Goal: Task Accomplishment & Management: Use online tool/utility

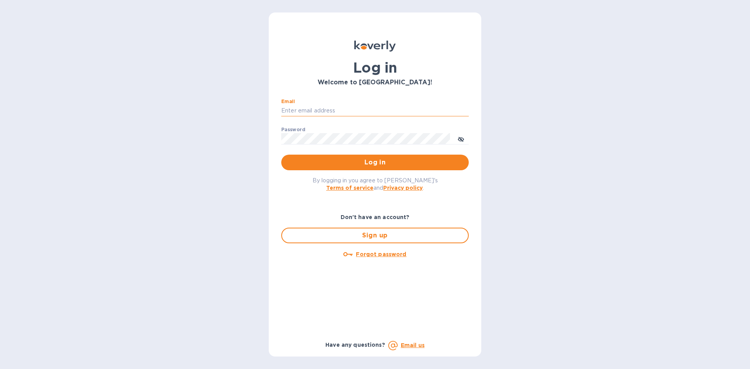
click at [344, 109] on input "Email" at bounding box center [374, 111] width 187 height 12
type input "[EMAIL_ADDRESS][DOMAIN_NAME]"
click at [339, 162] on span "Log in" at bounding box center [374, 162] width 175 height 9
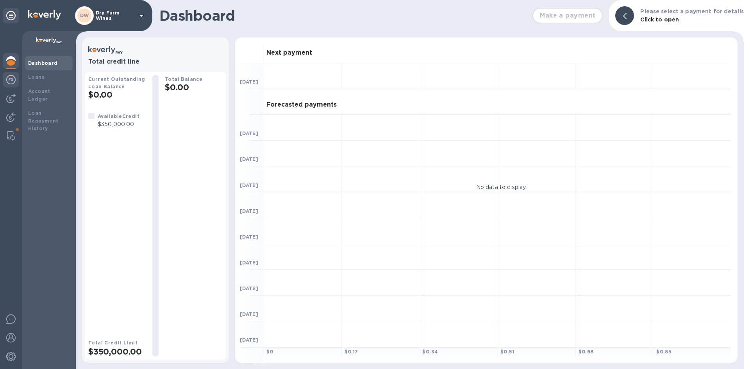
click at [13, 79] on img at bounding box center [10, 79] width 9 height 9
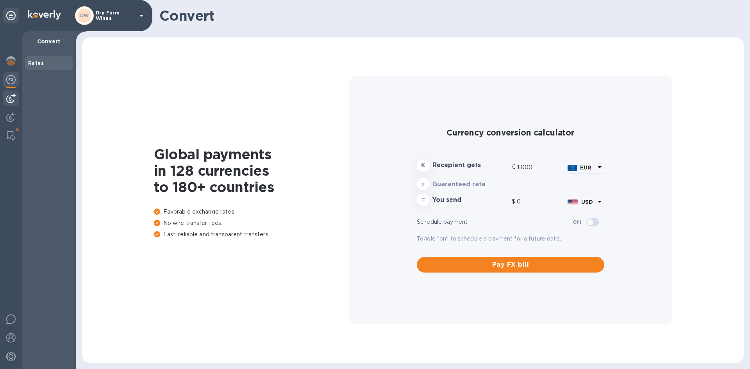
click at [12, 96] on img at bounding box center [10, 98] width 9 height 9
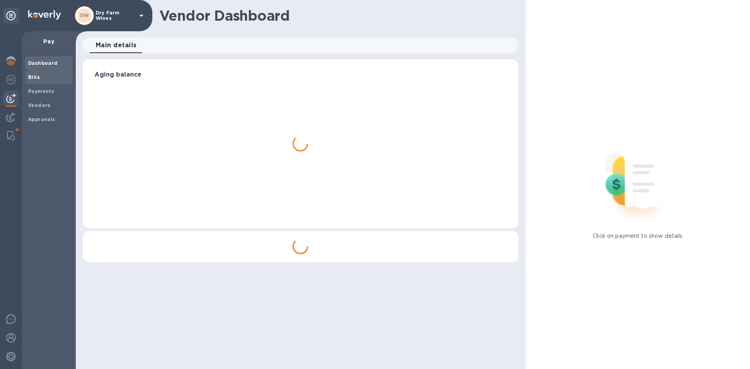
click at [41, 81] on div "Bills" at bounding box center [49, 77] width 48 height 14
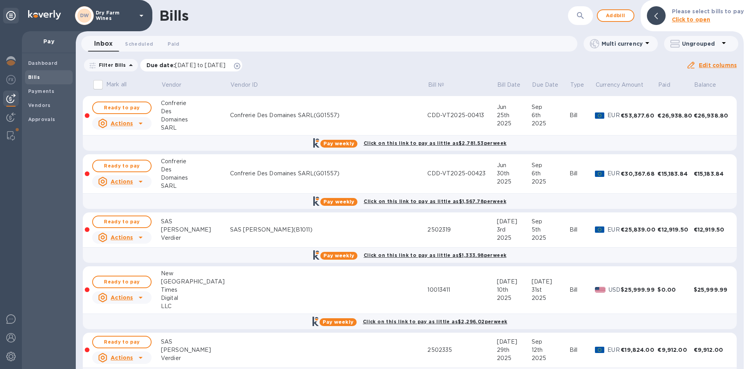
click at [240, 67] on icon at bounding box center [237, 66] width 6 height 6
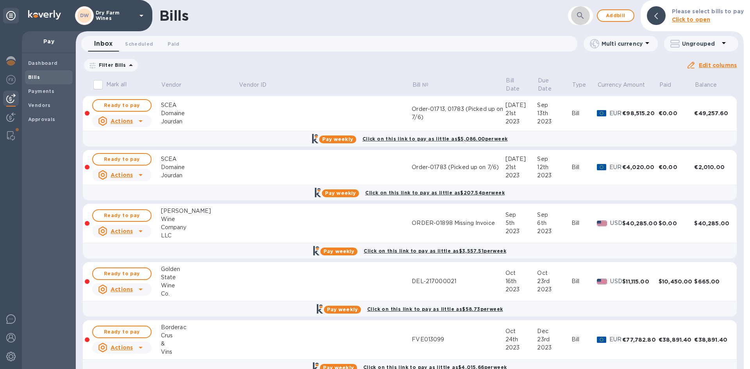
click at [577, 11] on button "button" at bounding box center [580, 15] width 19 height 19
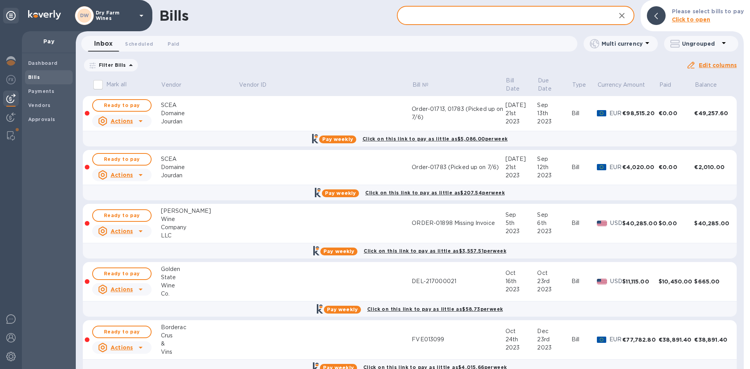
paste input "2502319"
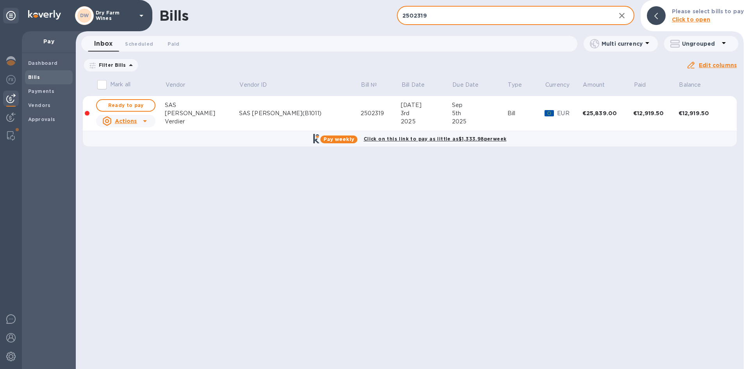
type input "2502319"
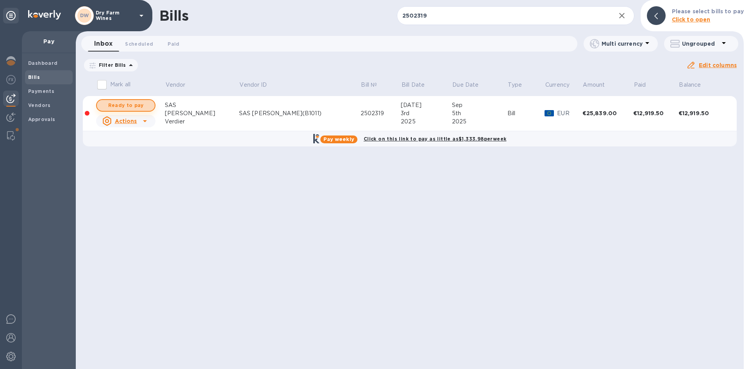
click at [114, 105] on span "Ready to pay" at bounding box center [125, 105] width 45 height 9
click at [137, 104] on span "Ready to pay" at bounding box center [125, 105] width 45 height 9
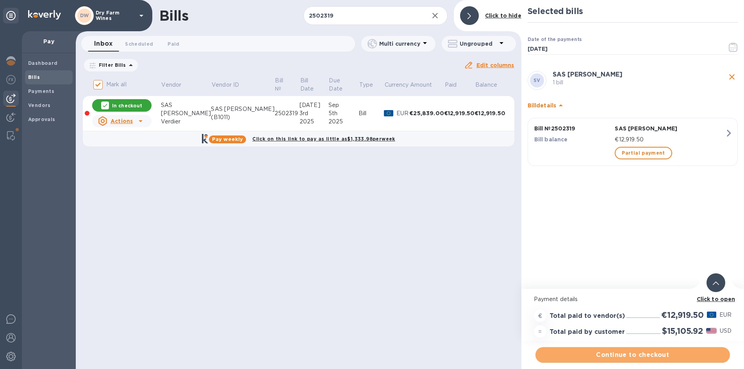
click at [647, 355] on span "Continue to checkout" at bounding box center [633, 354] width 182 height 9
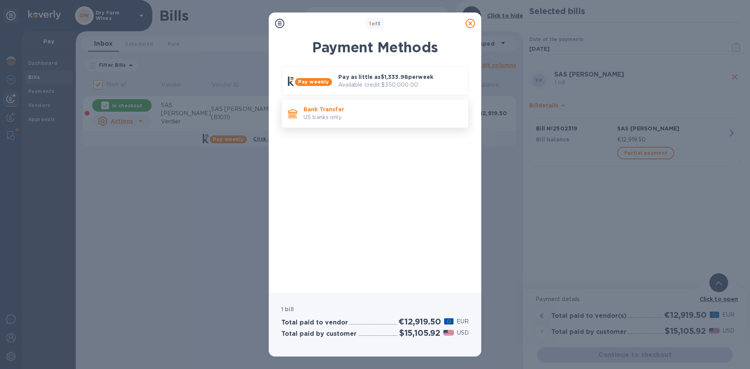
click at [414, 120] on p "US banks only." at bounding box center [382, 117] width 159 height 8
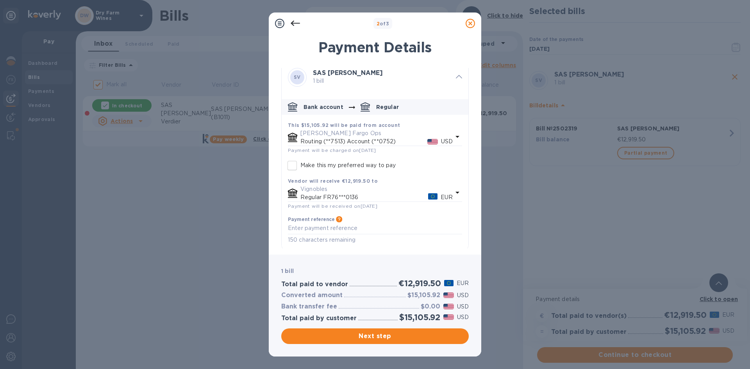
scroll to position [9, 0]
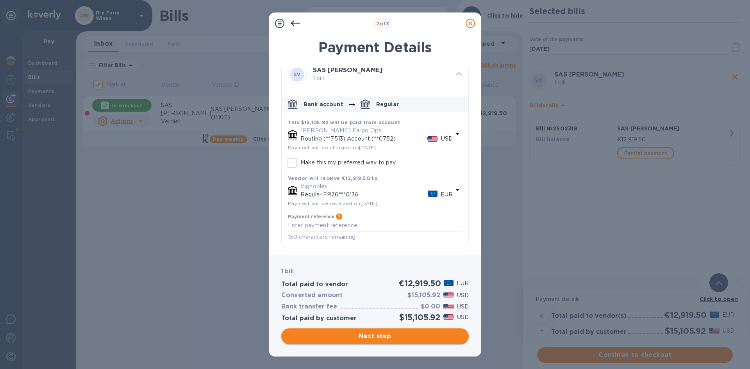
click at [385, 338] on span "Next step" at bounding box center [374, 336] width 175 height 9
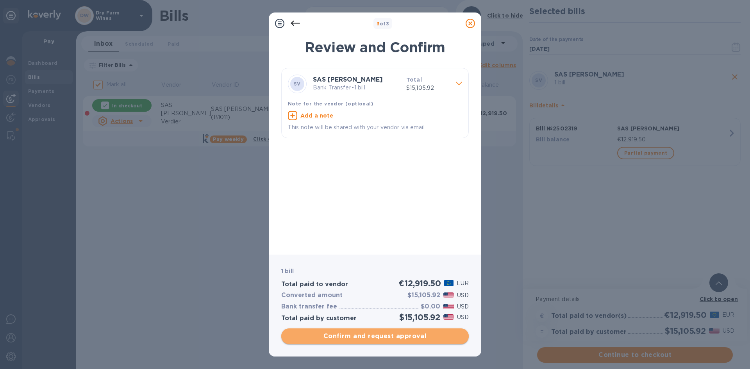
click at [385, 338] on span "Confirm and request approval" at bounding box center [374, 336] width 175 height 9
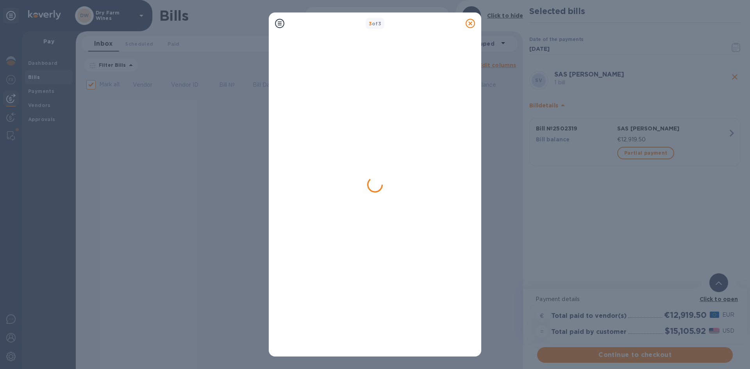
checkbox input "false"
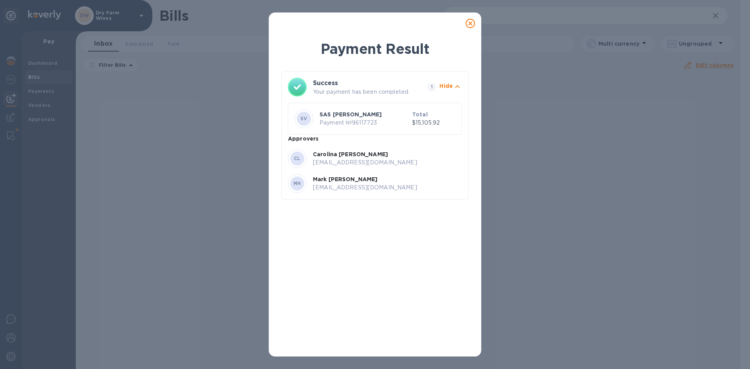
click at [471, 24] on icon at bounding box center [470, 23] width 9 height 9
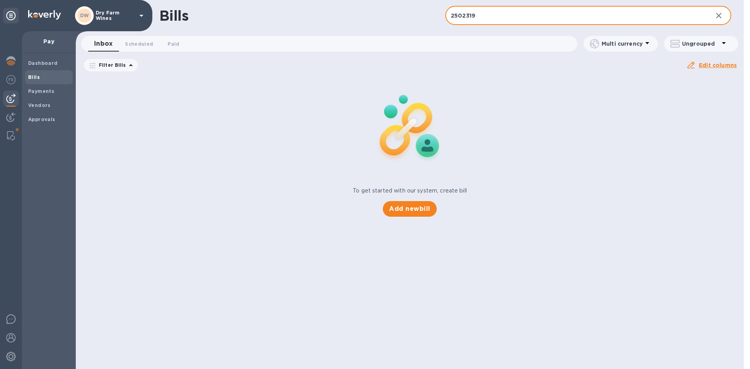
click at [454, 18] on input "2502319" at bounding box center [575, 15] width 261 height 19
paste input "CDD-VT2025-00423"
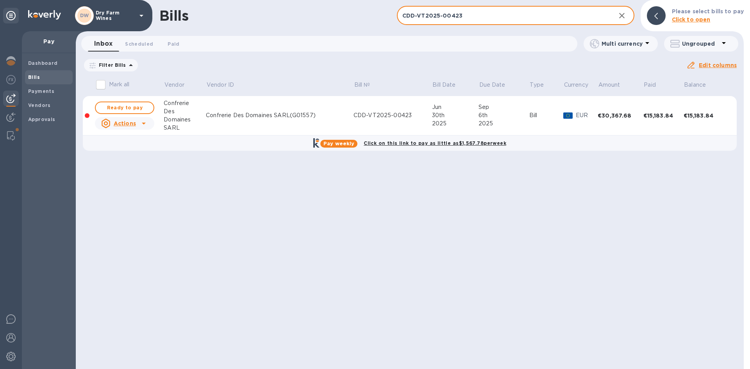
type input "CDD-VT2025-00423"
click at [153, 107] on button "Ready to pay" at bounding box center [124, 108] width 59 height 12
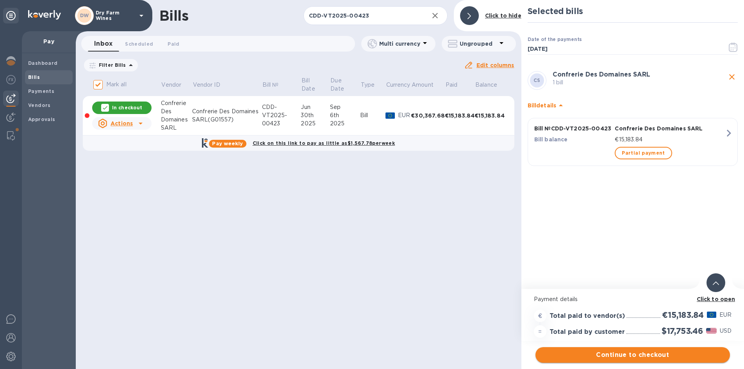
click at [601, 359] on span "Continue to checkout" at bounding box center [633, 354] width 182 height 9
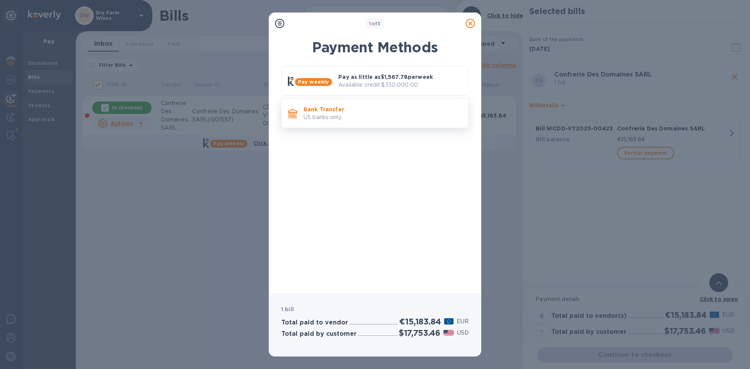
click at [376, 118] on p "US banks only." at bounding box center [382, 117] width 159 height 8
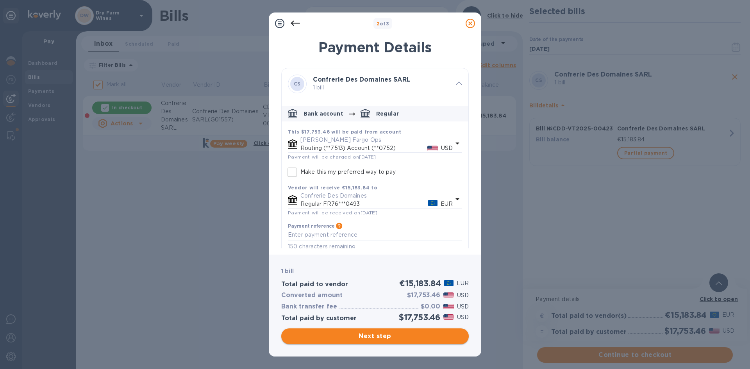
click at [334, 333] on span "Next step" at bounding box center [374, 336] width 175 height 9
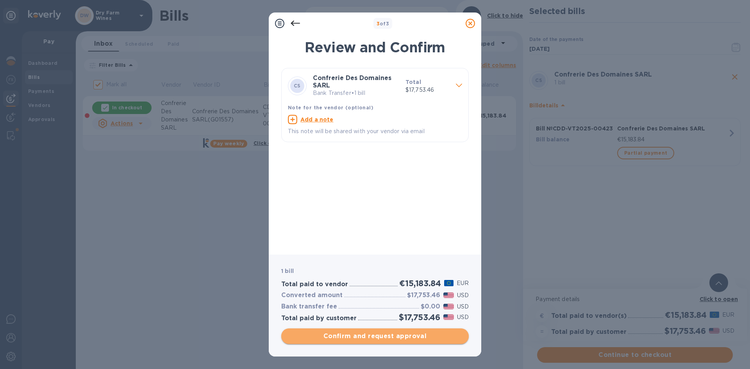
click at [334, 333] on span "Confirm and request approval" at bounding box center [374, 336] width 175 height 9
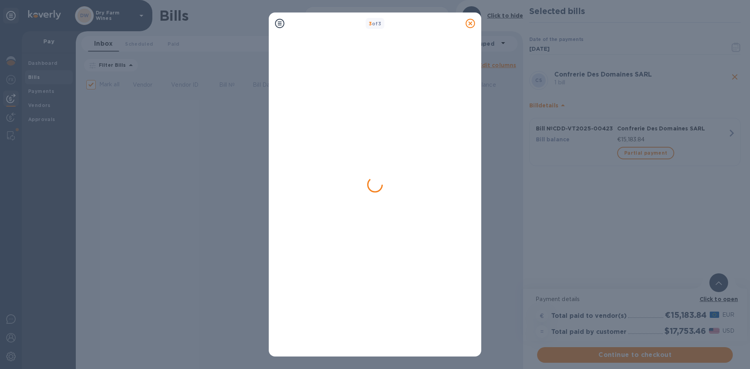
checkbox input "false"
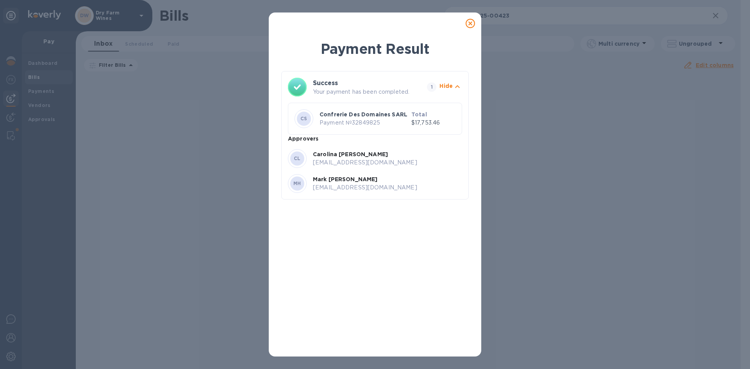
click at [467, 27] on icon at bounding box center [470, 23] width 9 height 9
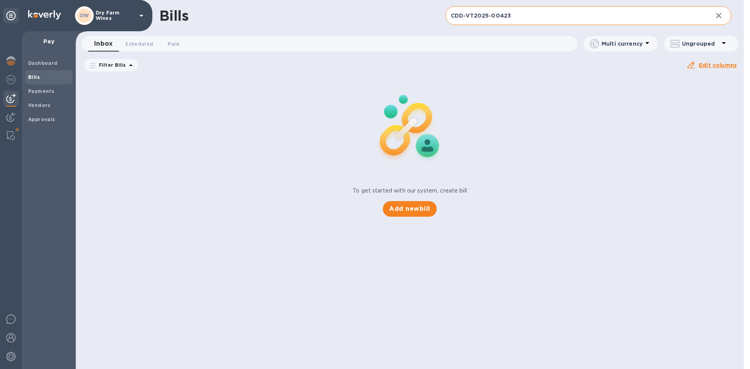
click at [496, 23] on input "CDD-VT2025-00423" at bounding box center [575, 15] width 261 height 19
paste input "1001964"
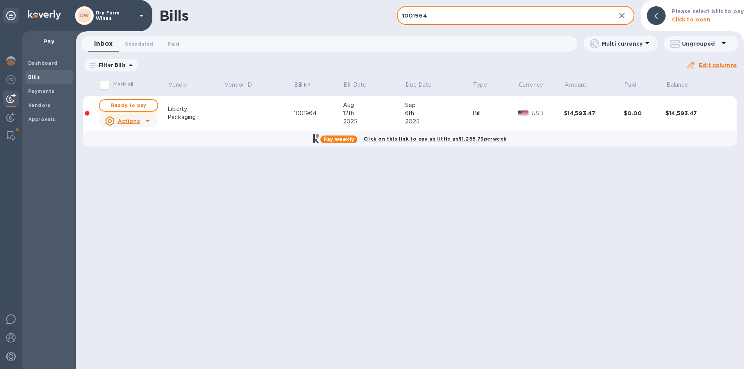
type input "1001964"
click at [141, 107] on span "Ready to pay" at bounding box center [128, 105] width 45 height 9
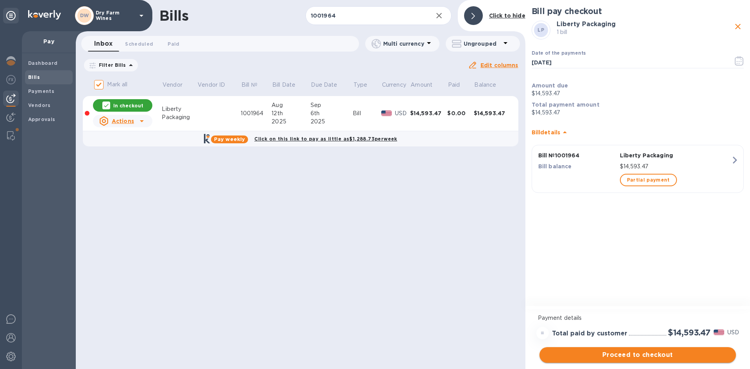
click at [665, 353] on span "Proceed to checkout" at bounding box center [638, 354] width 184 height 9
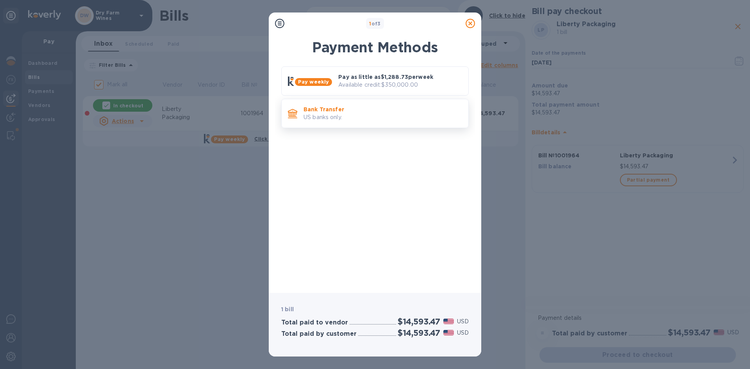
click at [305, 109] on p "Bank Transfer" at bounding box center [382, 109] width 159 height 8
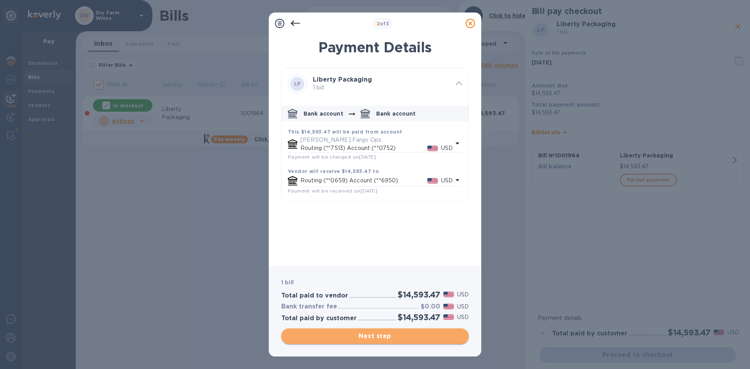
click at [379, 338] on span "Next step" at bounding box center [374, 336] width 175 height 9
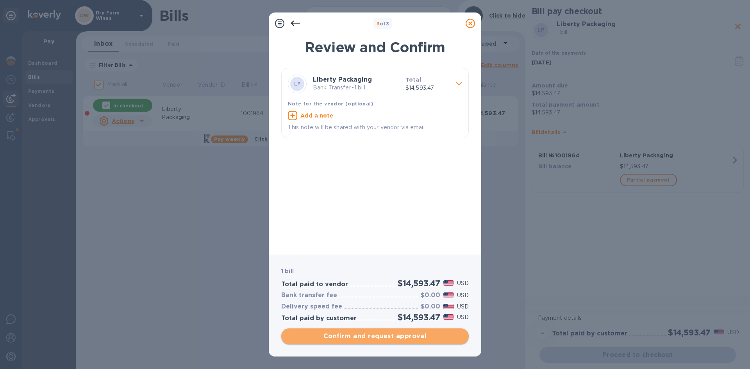
click at [379, 336] on span "Confirm and request approval" at bounding box center [374, 336] width 175 height 9
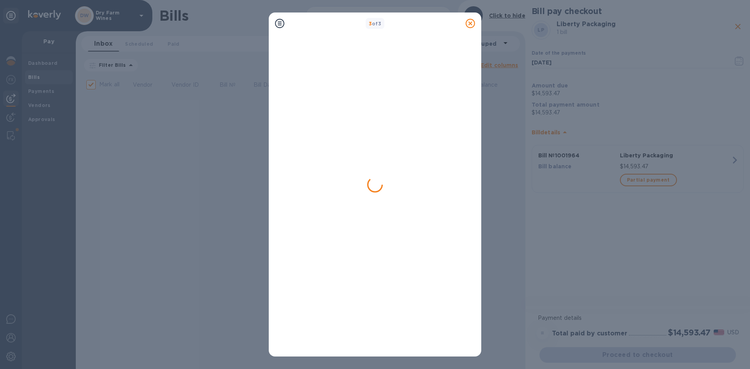
checkbox input "false"
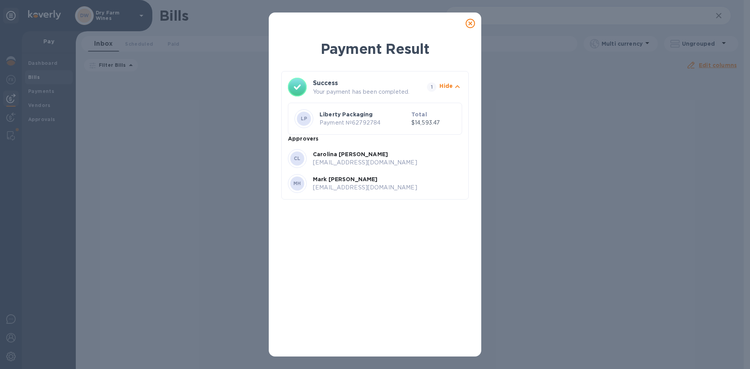
click at [465, 23] on div at bounding box center [470, 24] width 16 height 16
click at [467, 23] on icon at bounding box center [470, 23] width 9 height 9
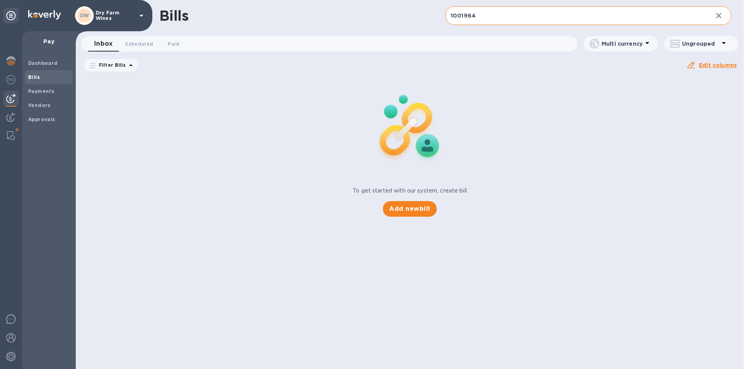
click at [468, 18] on input "1001964" at bounding box center [575, 15] width 261 height 19
paste input "43709"
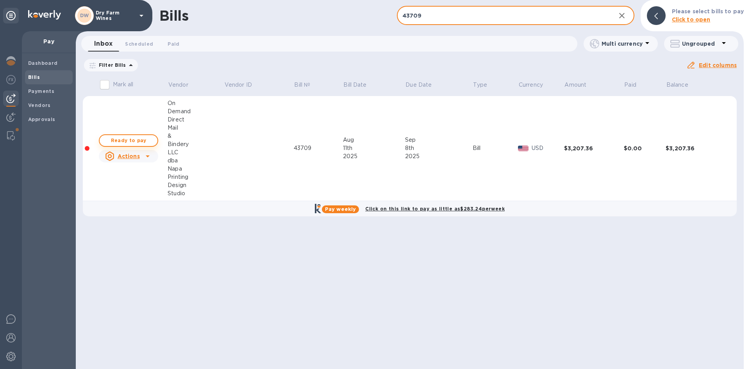
type input "43709"
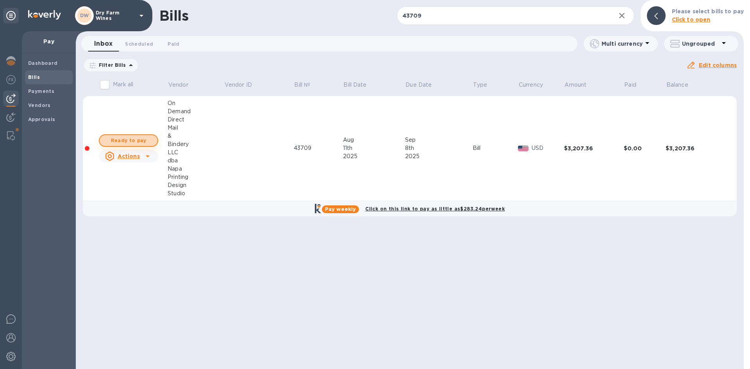
click at [130, 139] on span "Ready to pay" at bounding box center [128, 140] width 45 height 9
checkbox input "true"
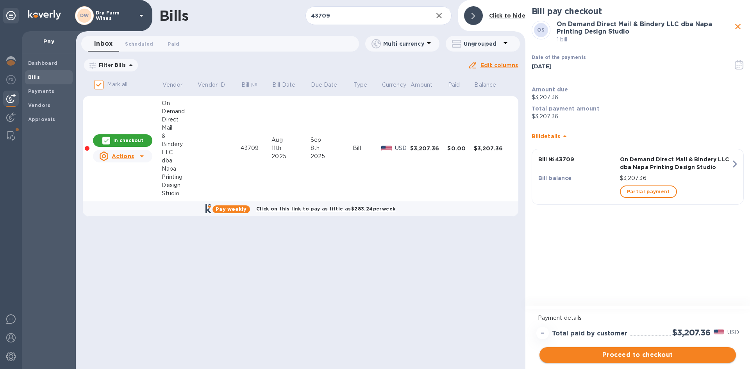
click at [603, 353] on span "Proceed to checkout" at bounding box center [638, 354] width 184 height 9
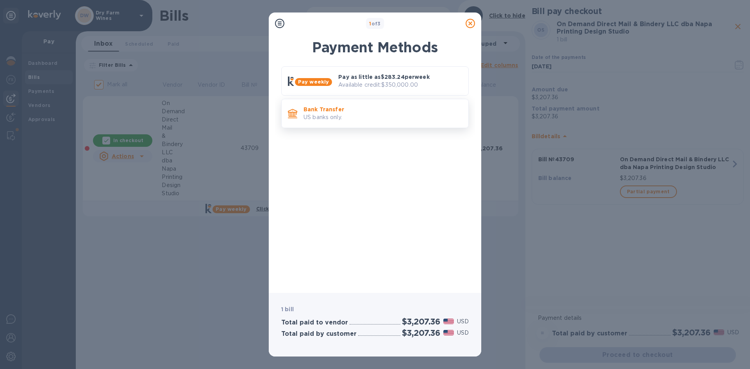
click at [360, 117] on p "US banks only." at bounding box center [382, 117] width 159 height 8
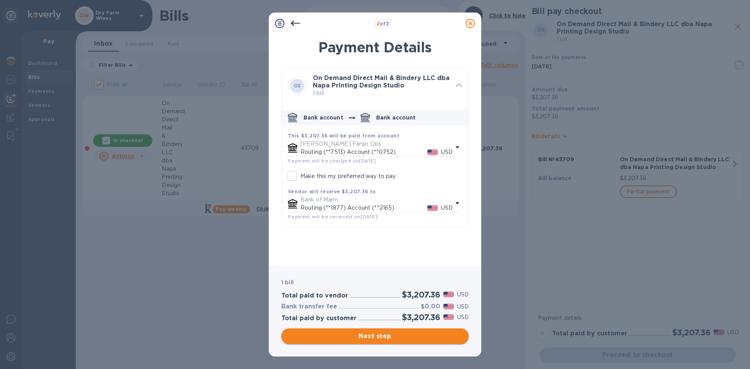
click at [404, 334] on span "Next step" at bounding box center [374, 336] width 175 height 9
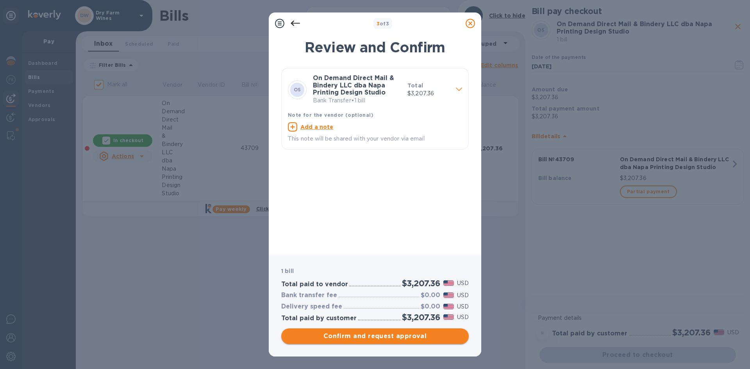
click at [404, 334] on span "Confirm and request approval" at bounding box center [374, 336] width 175 height 9
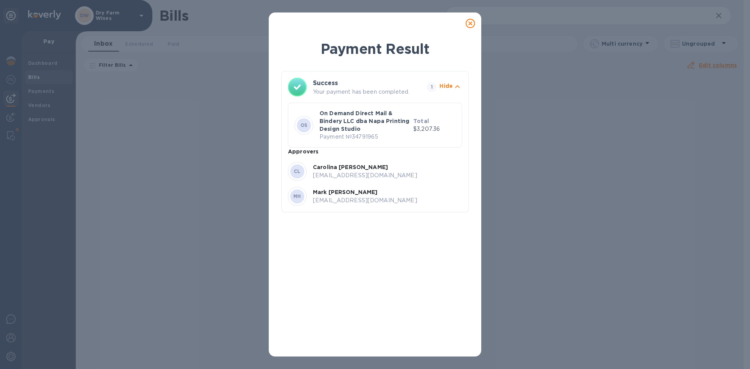
click at [469, 23] on icon at bounding box center [470, 23] width 9 height 9
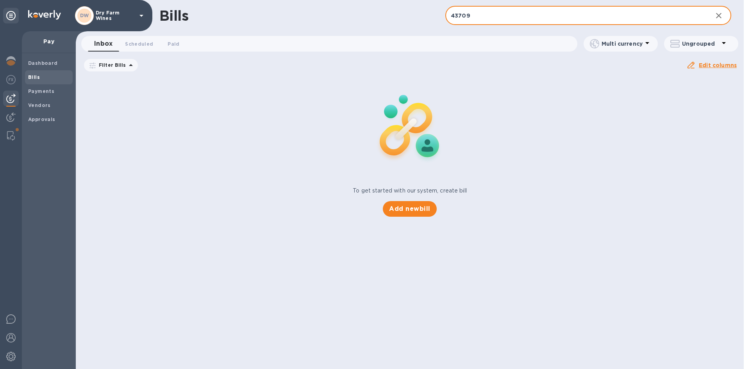
click at [450, 18] on input "43709" at bounding box center [575, 15] width 261 height 19
paste input "2025-164"
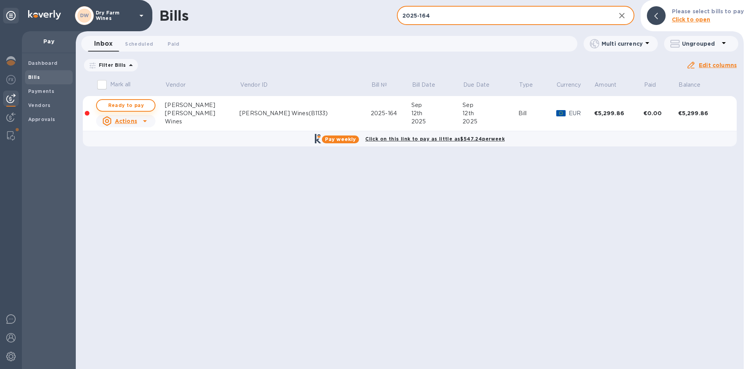
type input "2025-164"
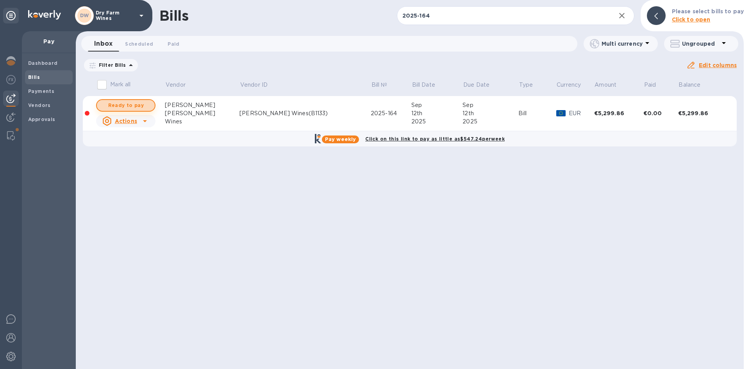
click at [143, 105] on span "Ready to pay" at bounding box center [125, 105] width 45 height 9
checkbox input "true"
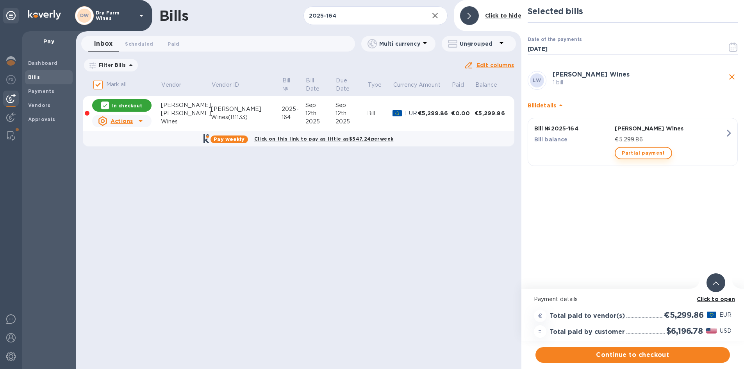
click at [618, 151] on button "Partial payment" at bounding box center [643, 153] width 57 height 12
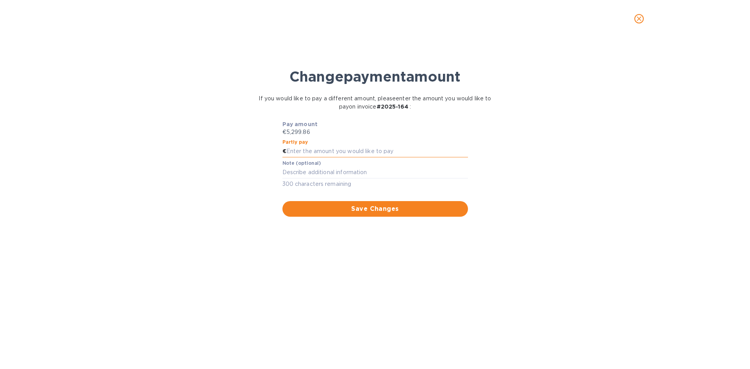
paste input "2,649.93"
type input "2,649.93"
click at [311, 177] on div "x" at bounding box center [375, 173] width 186 height 12
type textarea "First Half"
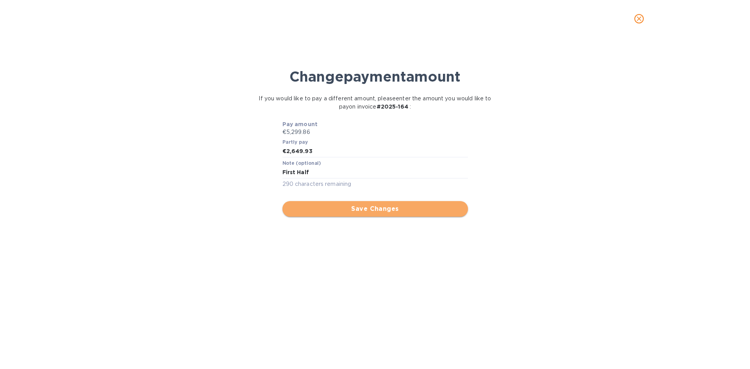
click at [322, 211] on span "Save Changes" at bounding box center [375, 208] width 173 height 9
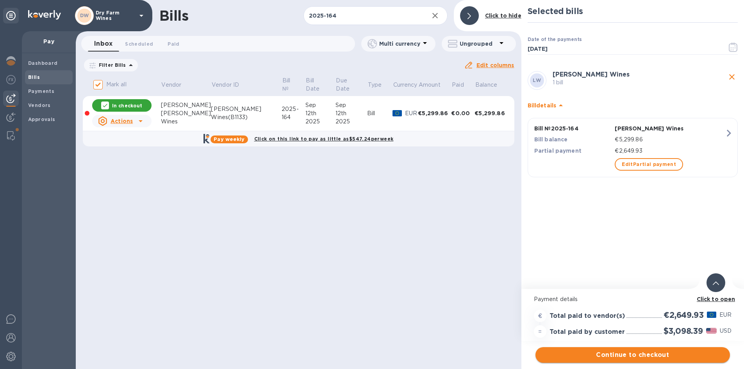
click at [685, 355] on span "Continue to checkout" at bounding box center [633, 354] width 182 height 9
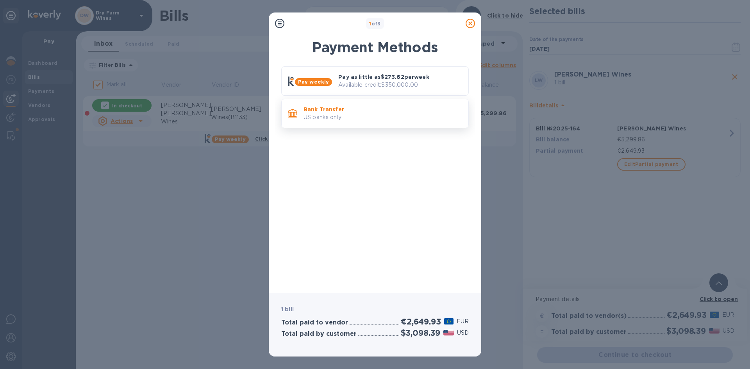
click at [362, 122] on div "Bank Transfer US banks only." at bounding box center [382, 113] width 165 height 22
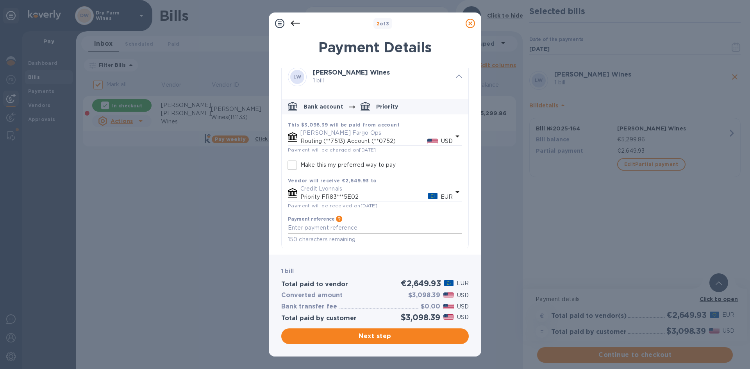
scroll to position [9, 0]
click at [377, 336] on span "Next step" at bounding box center [374, 336] width 175 height 9
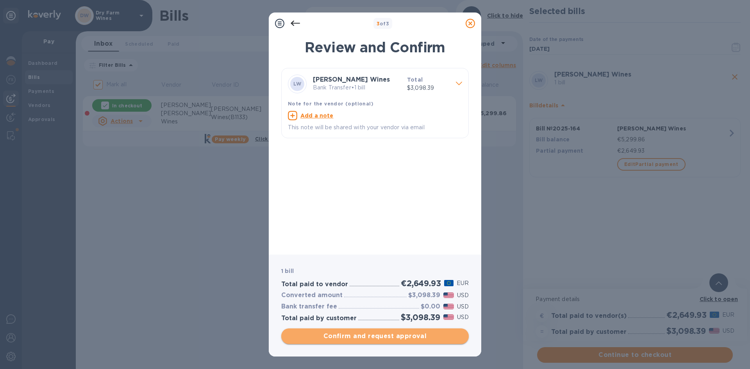
click at [377, 336] on span "Confirm and request approval" at bounding box center [374, 336] width 175 height 9
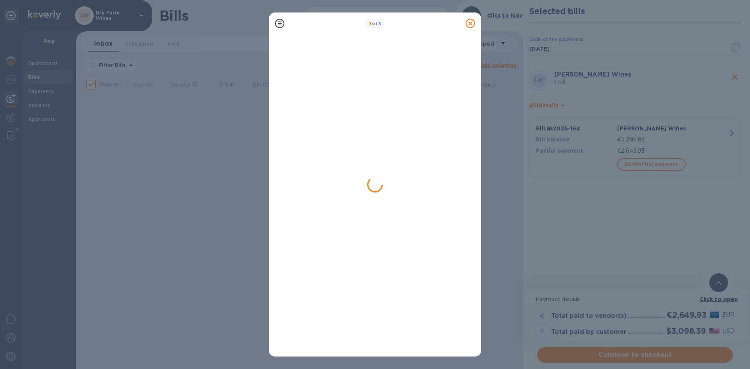
checkbox input "false"
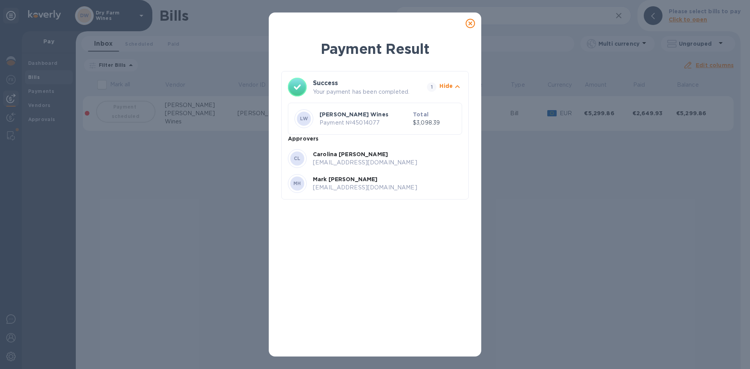
click at [468, 26] on icon at bounding box center [470, 23] width 9 height 9
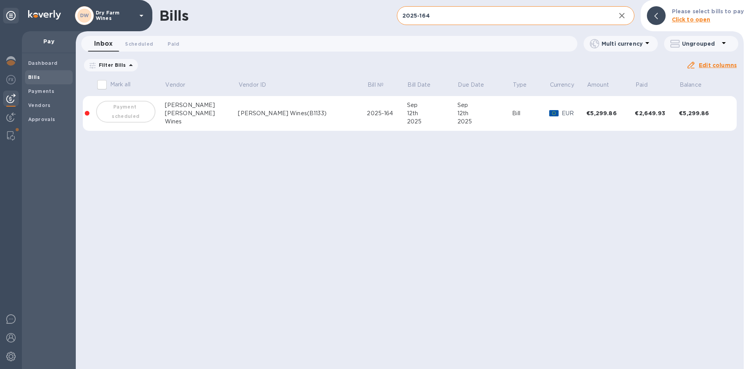
click at [572, 12] on input "2025-164" at bounding box center [503, 15] width 212 height 19
drag, startPoint x: 572, startPoint y: 12, endPoint x: 518, endPoint y: 18, distance: 54.6
click at [518, 18] on input "2025-164" at bounding box center [503, 15] width 212 height 19
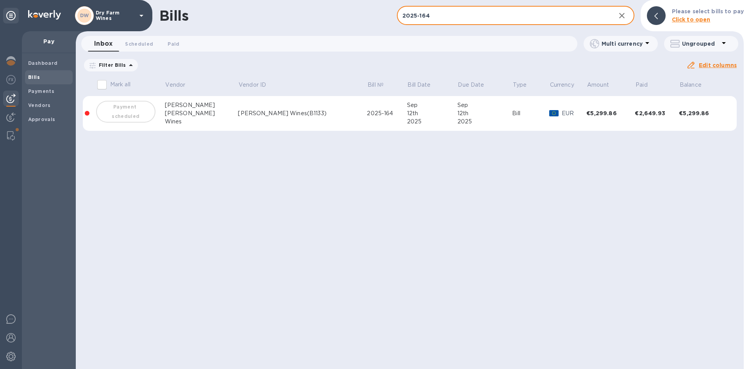
click at [518, 18] on input "2025-164" at bounding box center [503, 15] width 212 height 19
paste input "15064262"
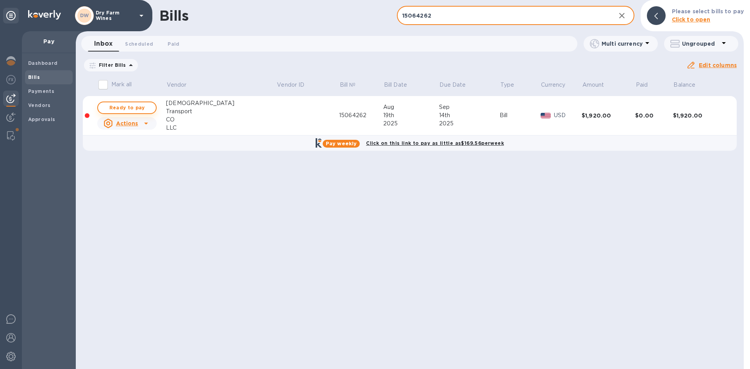
type input "15064262"
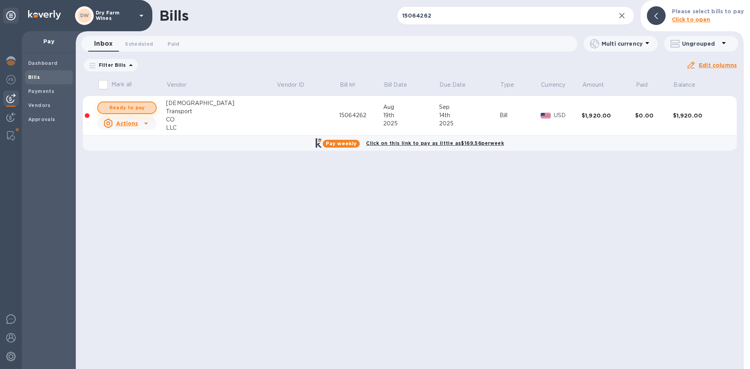
click at [144, 110] on span "Ready to pay" at bounding box center [126, 107] width 45 height 9
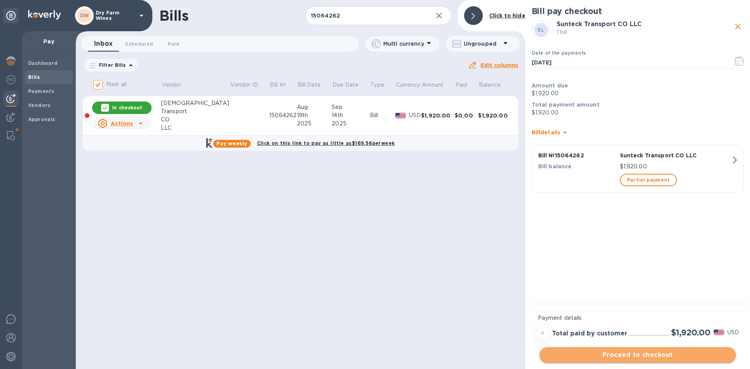
click at [680, 361] on button "Proceed to checkout" at bounding box center [637, 355] width 196 height 16
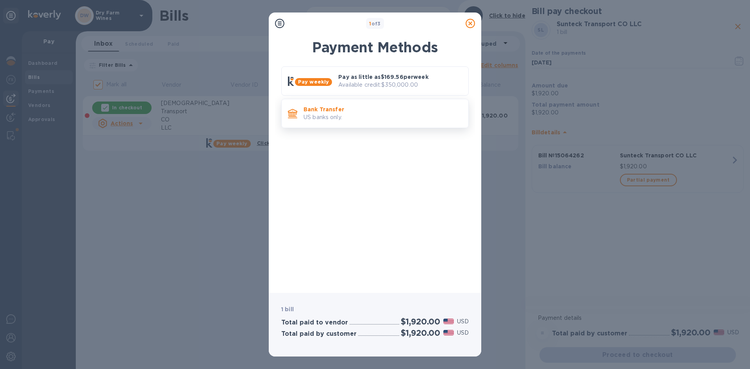
click at [353, 110] on p "Bank Transfer" at bounding box center [382, 109] width 159 height 8
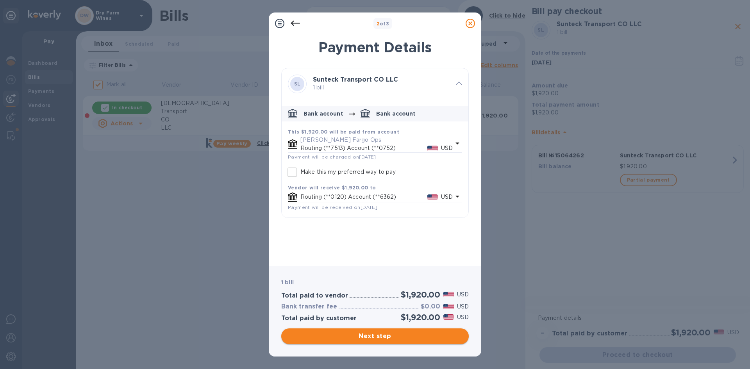
click at [417, 334] on span "Next step" at bounding box center [374, 336] width 175 height 9
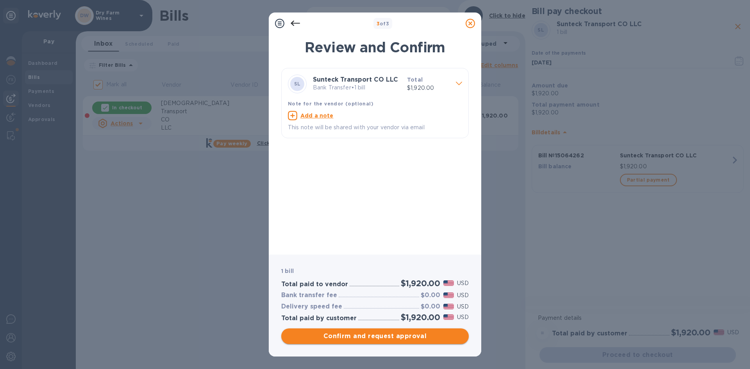
click at [400, 334] on span "Confirm and request approval" at bounding box center [374, 336] width 175 height 9
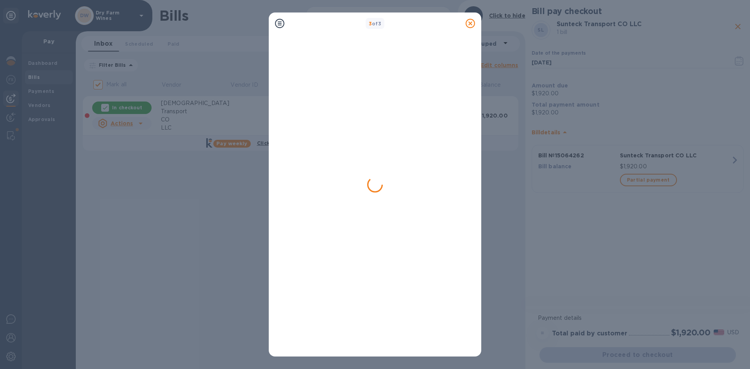
checkbox input "false"
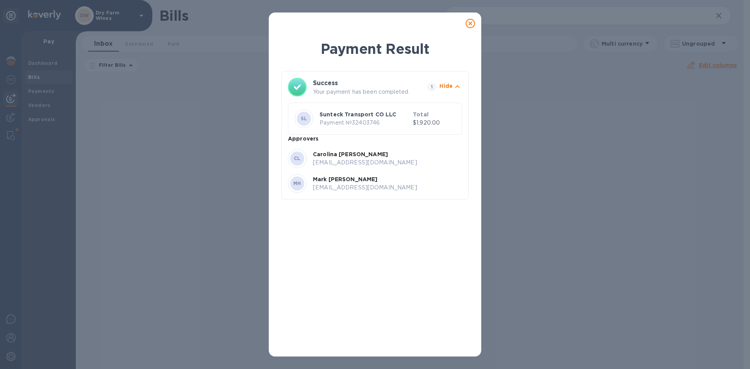
click at [475, 23] on div at bounding box center [470, 24] width 16 height 16
click at [474, 23] on icon at bounding box center [470, 23] width 9 height 9
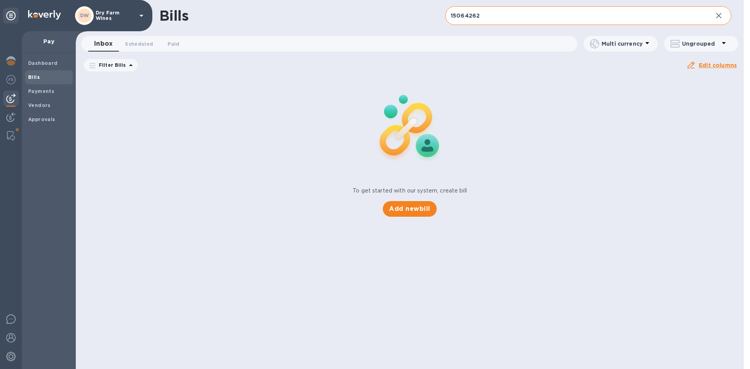
click at [473, 22] on input "15064262" at bounding box center [575, 15] width 261 height 19
paste input "IN-US01-202508-103587"
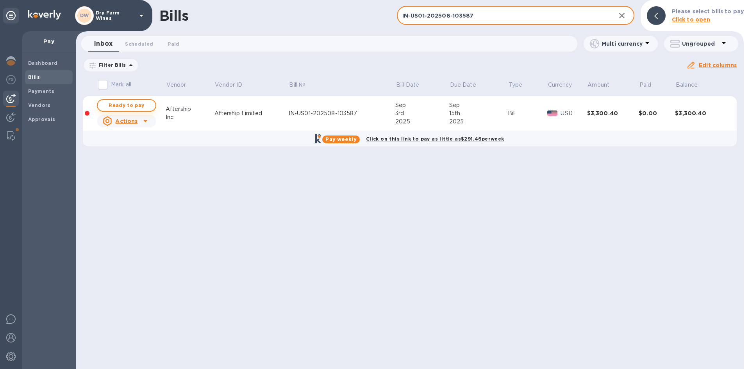
type input "IN-US01-202508-103587"
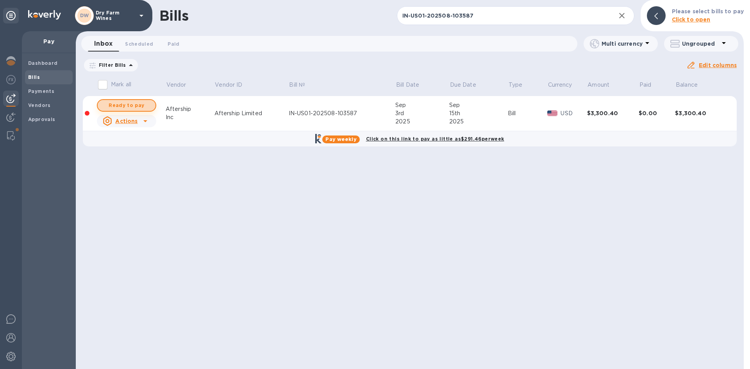
click at [132, 103] on span "Ready to pay" at bounding box center [126, 105] width 45 height 9
checkbox input "true"
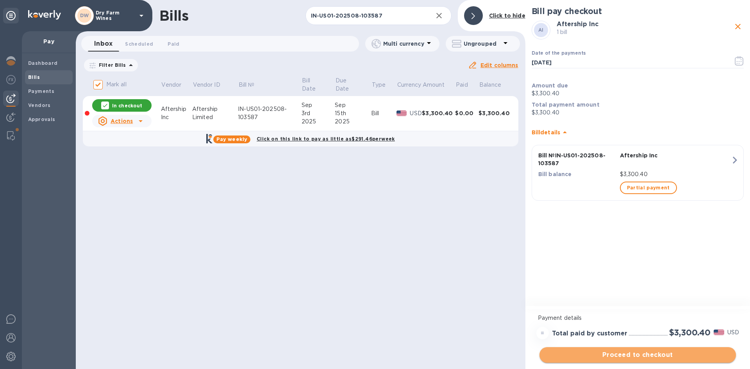
click at [598, 354] on span "Proceed to checkout" at bounding box center [638, 354] width 184 height 9
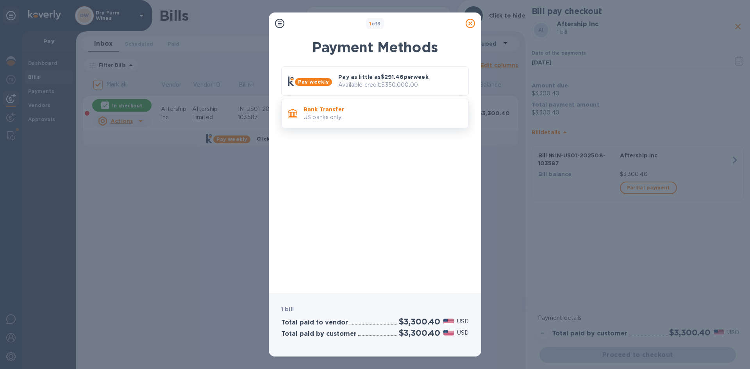
click at [363, 125] on div "Bank Transfer US banks only." at bounding box center [382, 113] width 165 height 22
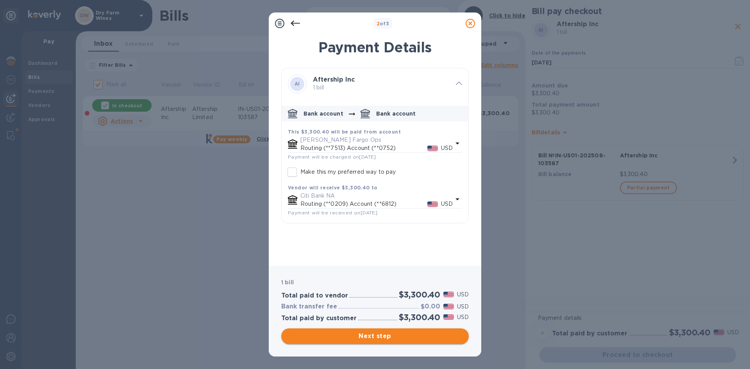
click at [383, 332] on span "Next step" at bounding box center [374, 336] width 175 height 9
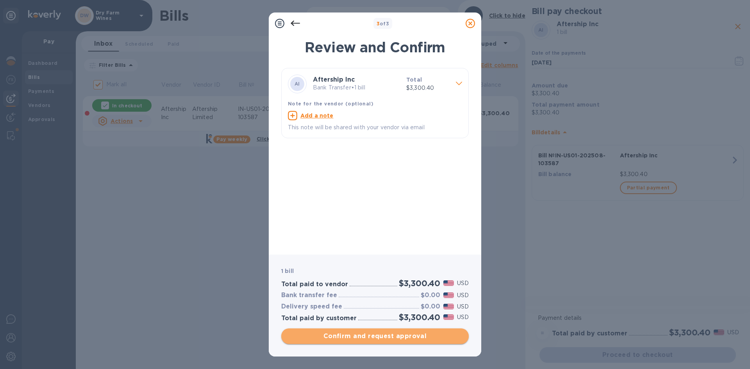
click at [371, 336] on span "Confirm and request approval" at bounding box center [374, 336] width 175 height 9
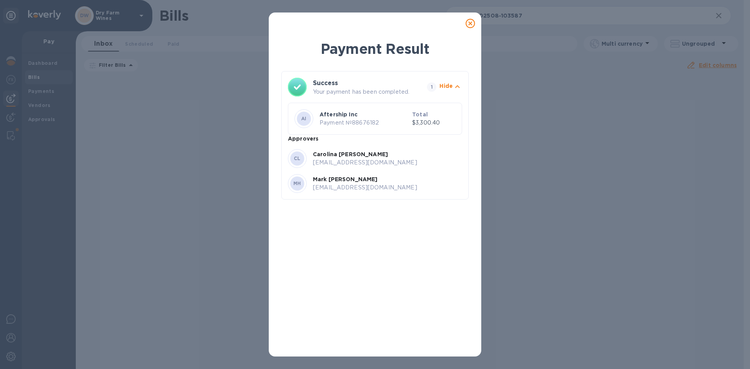
click at [471, 25] on icon at bounding box center [470, 23] width 9 height 9
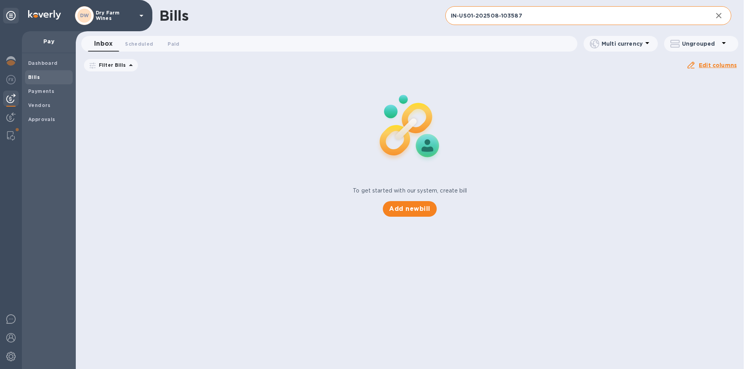
click at [516, 15] on input "IN-US01-202508-103587" at bounding box center [575, 15] width 261 height 19
paste input "1506469"
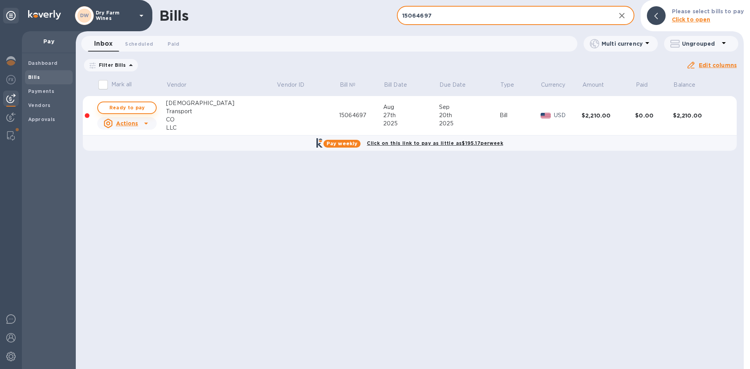
type input "15064697"
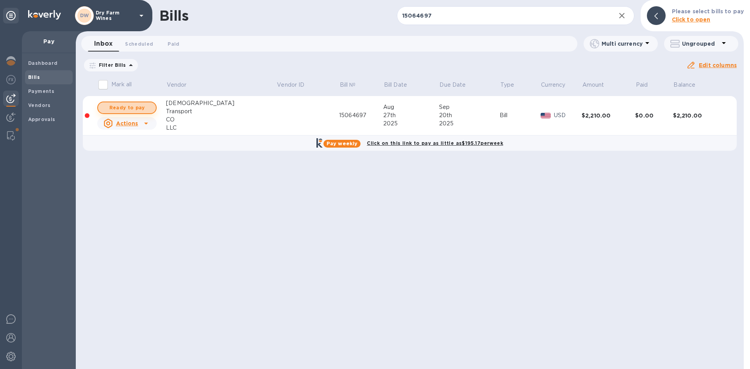
click at [107, 105] on span "Ready to pay" at bounding box center [126, 107] width 45 height 9
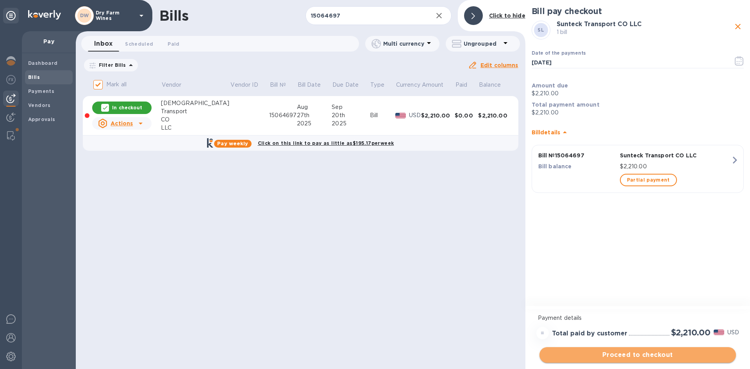
click at [645, 357] on span "Proceed to checkout" at bounding box center [638, 354] width 184 height 9
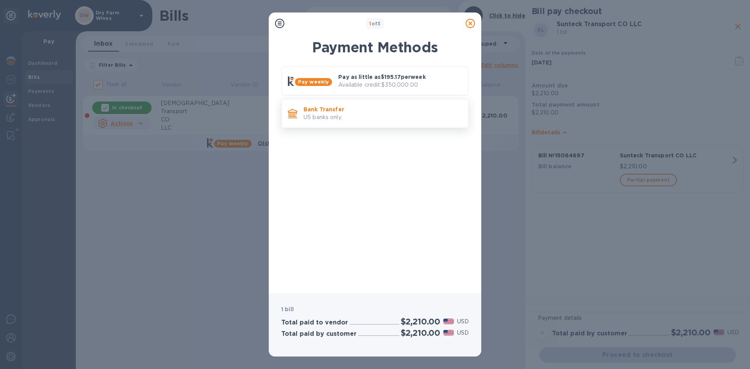
click at [404, 111] on p "Bank Transfer" at bounding box center [382, 109] width 159 height 8
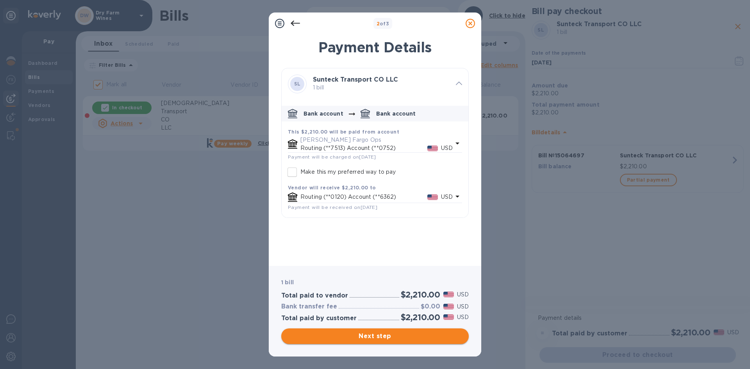
click at [372, 334] on span "Next step" at bounding box center [374, 336] width 175 height 9
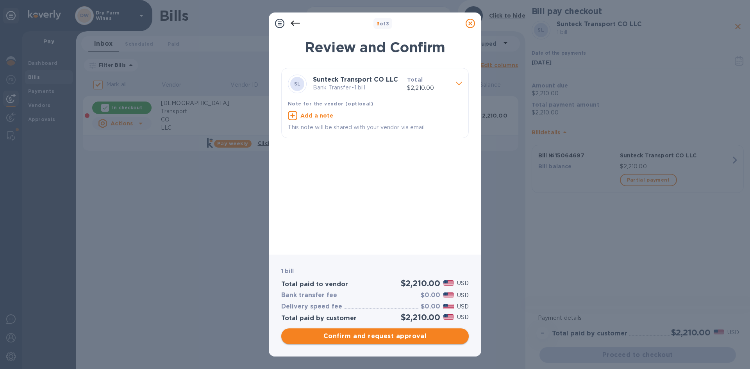
click at [373, 334] on span "Confirm and request approval" at bounding box center [374, 336] width 175 height 9
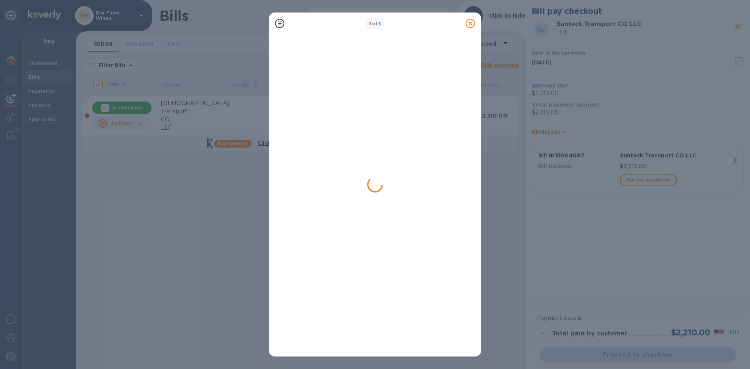
checkbox input "false"
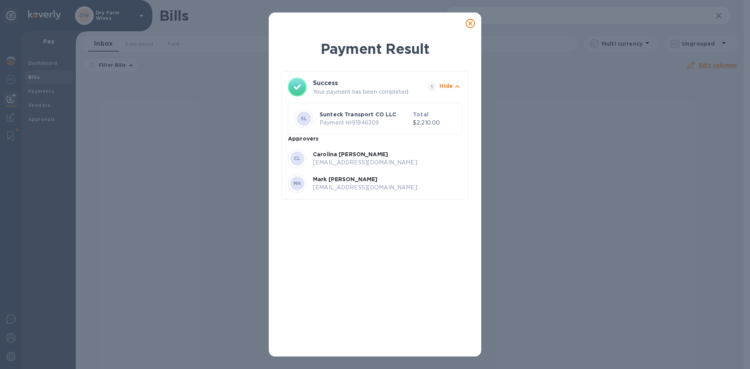
click at [475, 23] on div at bounding box center [470, 24] width 16 height 16
click at [474, 23] on icon at bounding box center [470, 23] width 9 height 9
